Goal: Check status: Check status

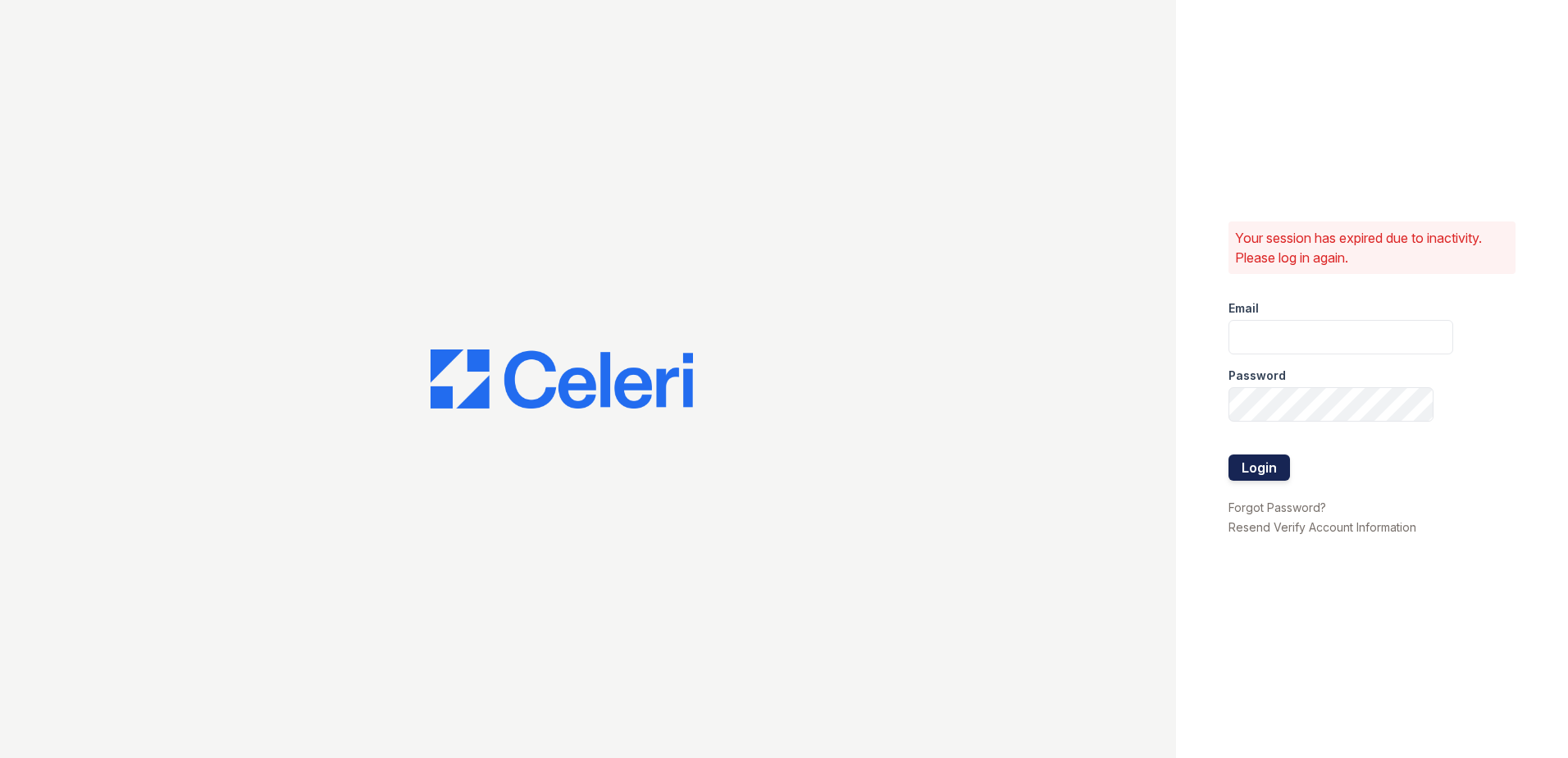
type input "[EMAIL_ADDRESS][DOMAIN_NAME]"
click at [1265, 472] on button "Login" at bounding box center [1259, 468] width 62 height 26
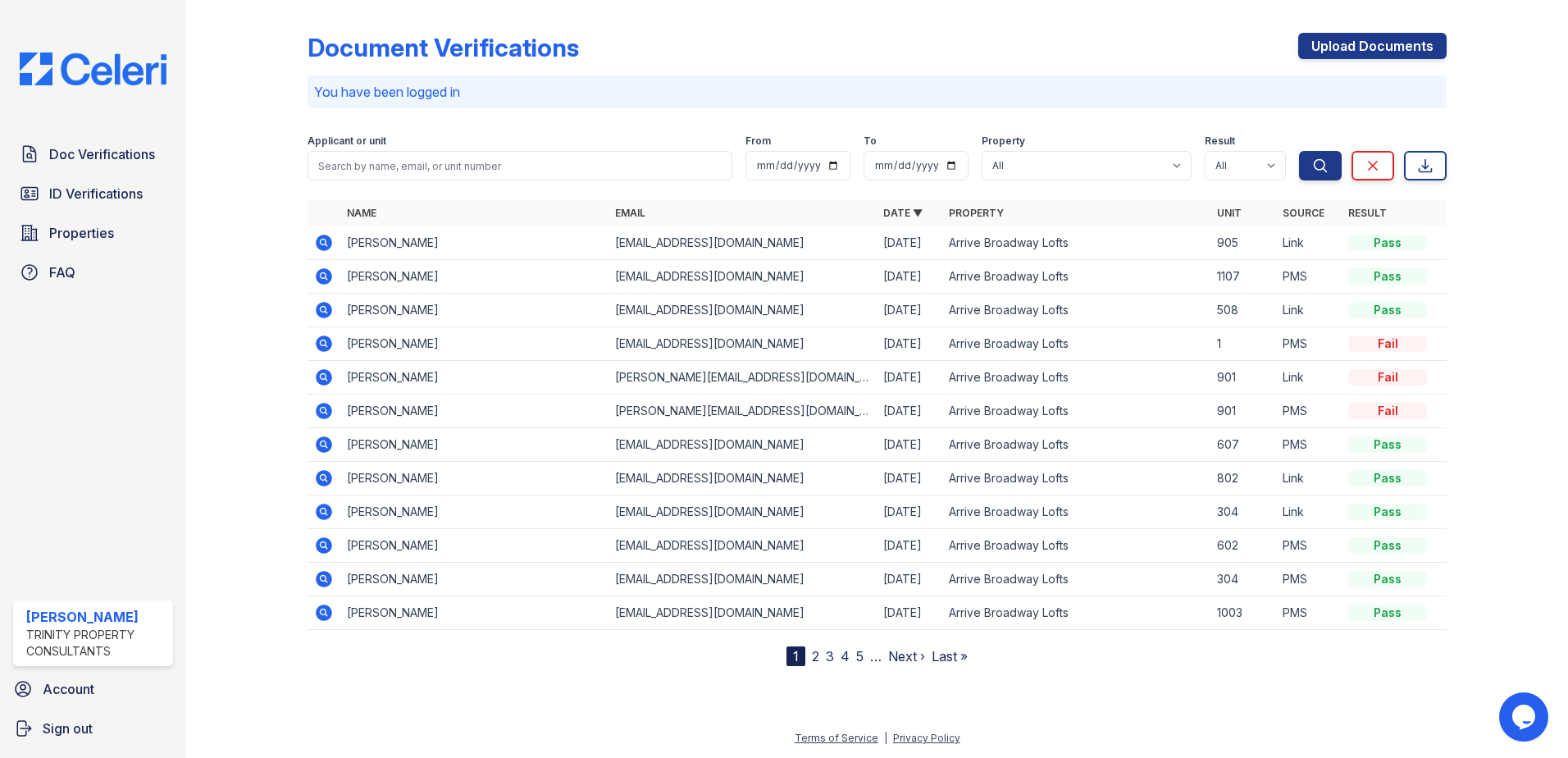
click at [325, 238] on icon at bounding box center [324, 243] width 16 height 16
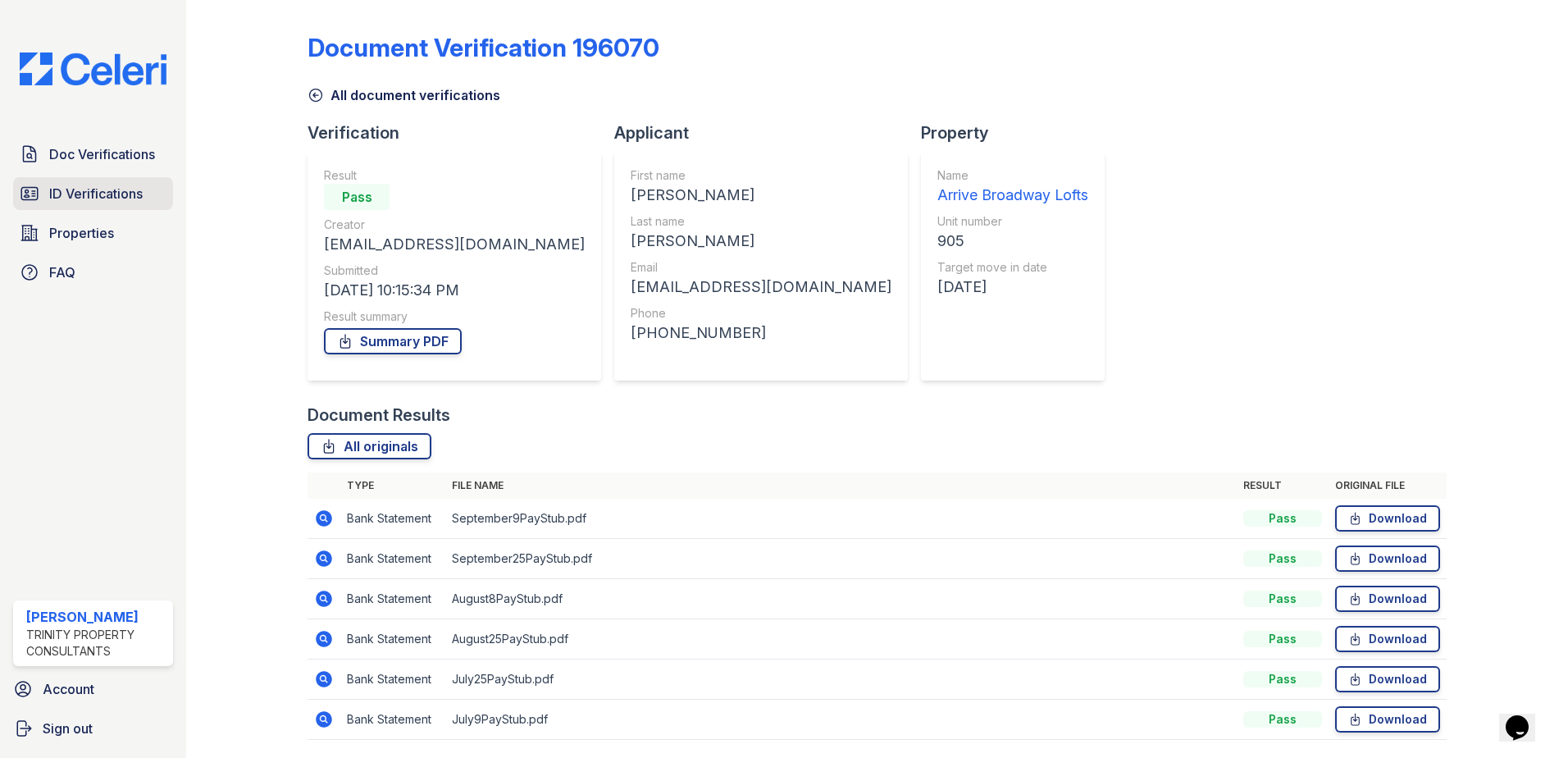
click at [126, 201] on span "ID Verifications" at bounding box center [96, 194] width 94 height 20
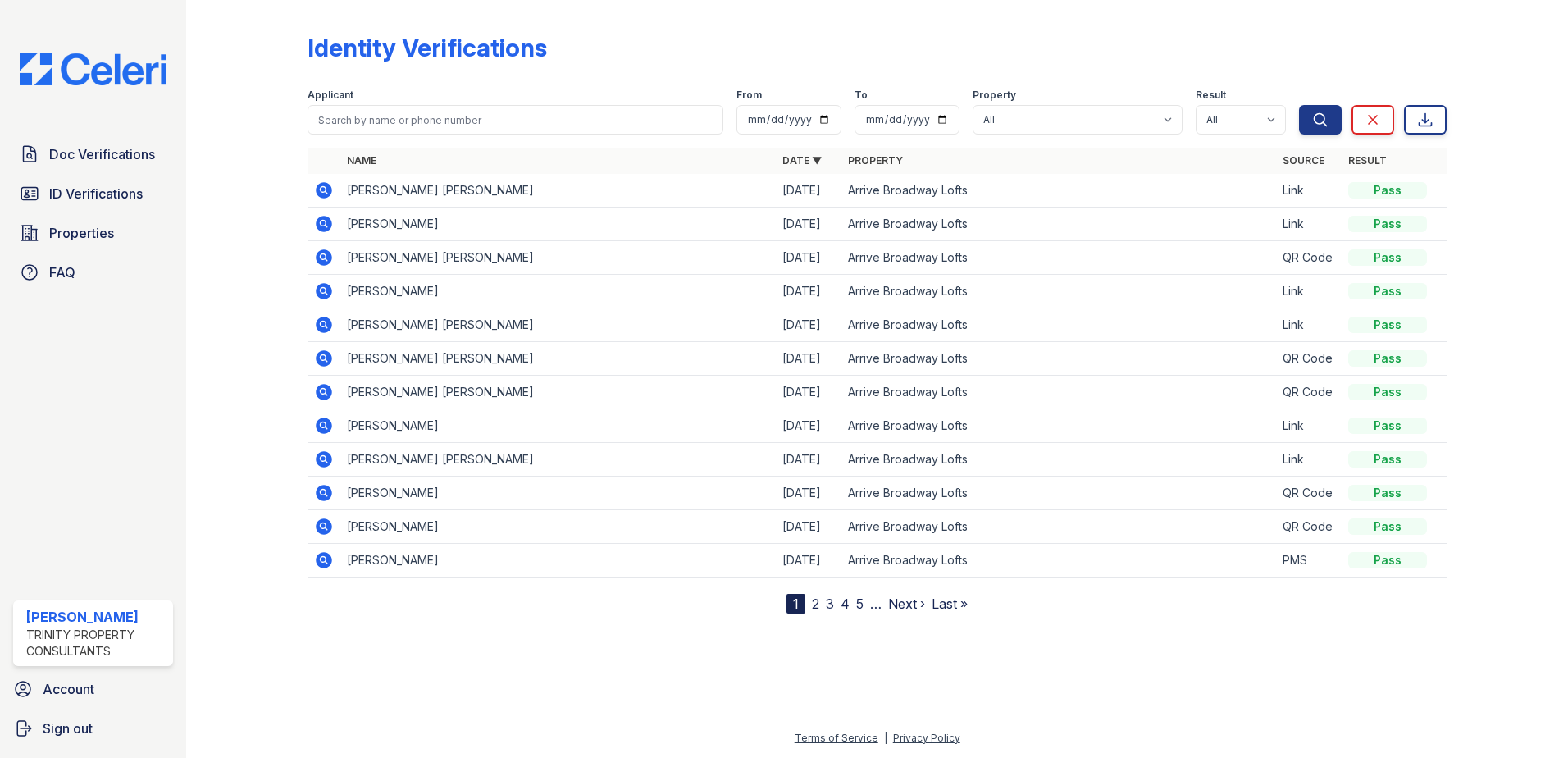
click at [330, 194] on icon at bounding box center [324, 191] width 16 height 16
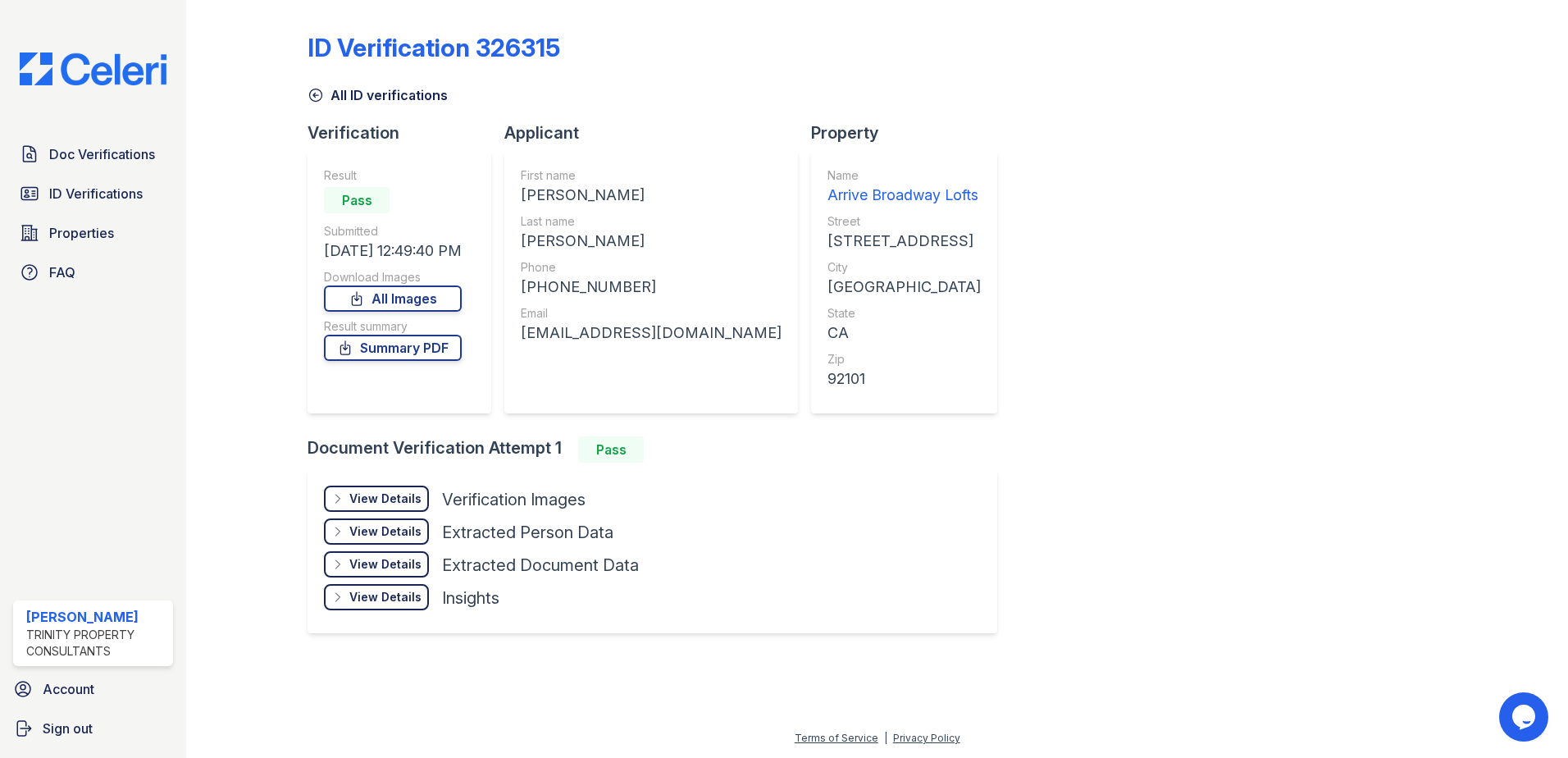
click at [397, 509] on div "View Details Details" at bounding box center [376, 499] width 105 height 26
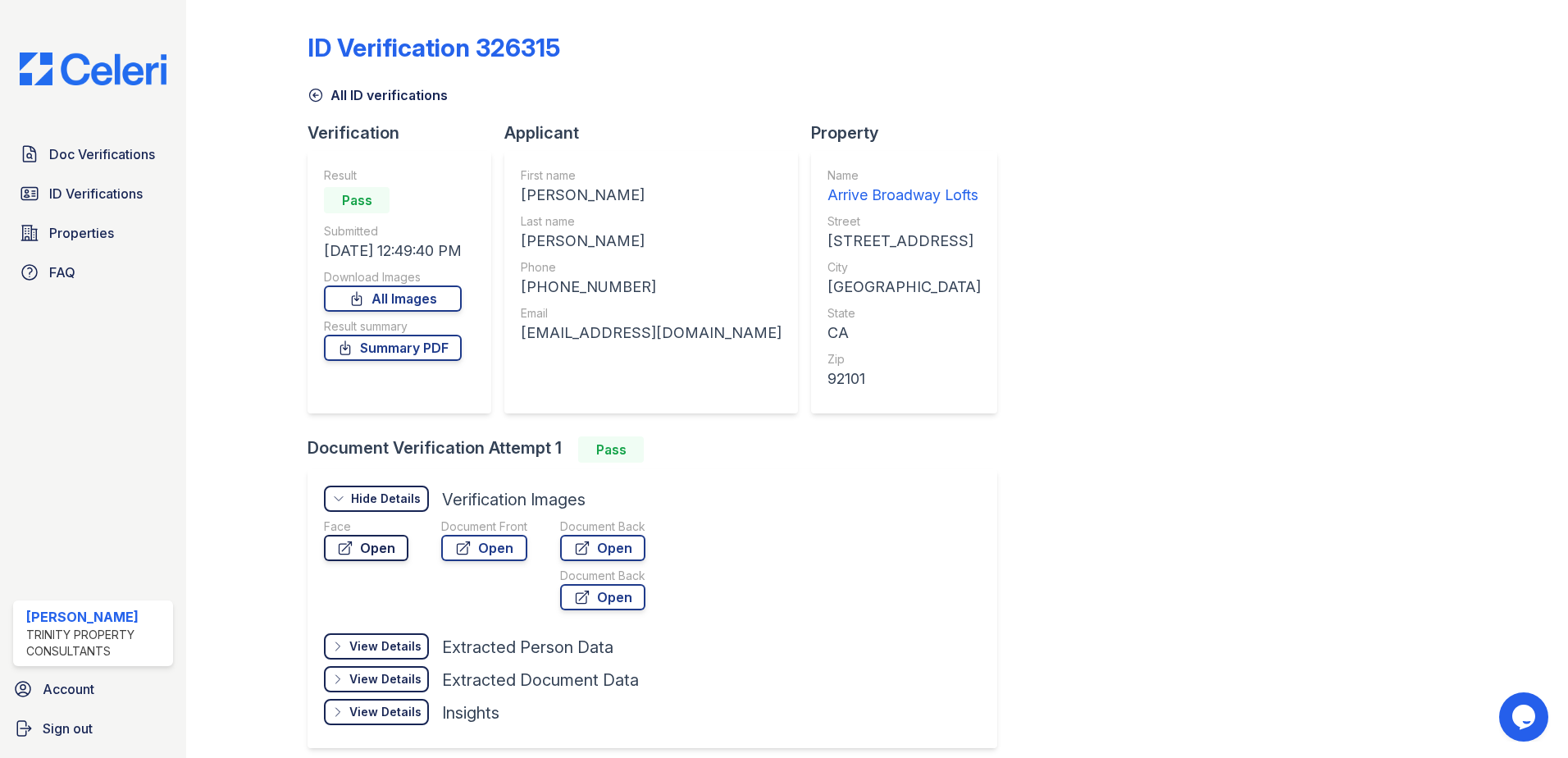
click at [374, 555] on link "Open" at bounding box center [366, 548] width 85 height 26
click at [509, 537] on link "Open" at bounding box center [484, 548] width 86 height 26
